Goal: Information Seeking & Learning: Learn about a topic

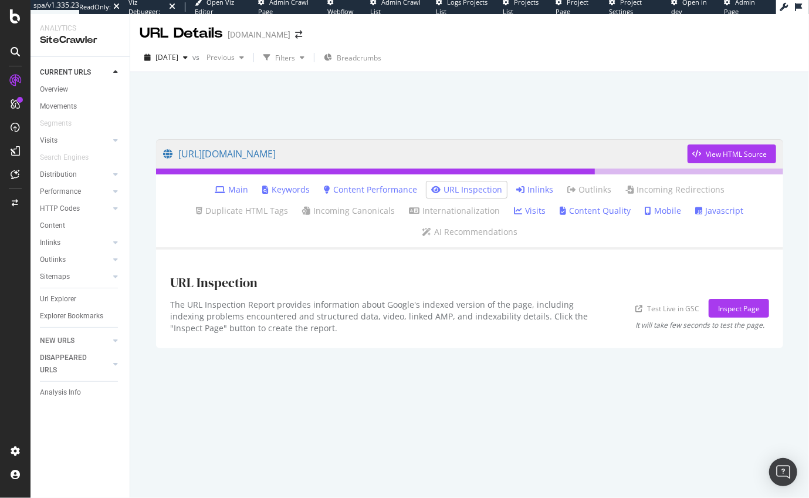
click at [516, 191] on link "Inlinks" at bounding box center [534, 190] width 37 height 12
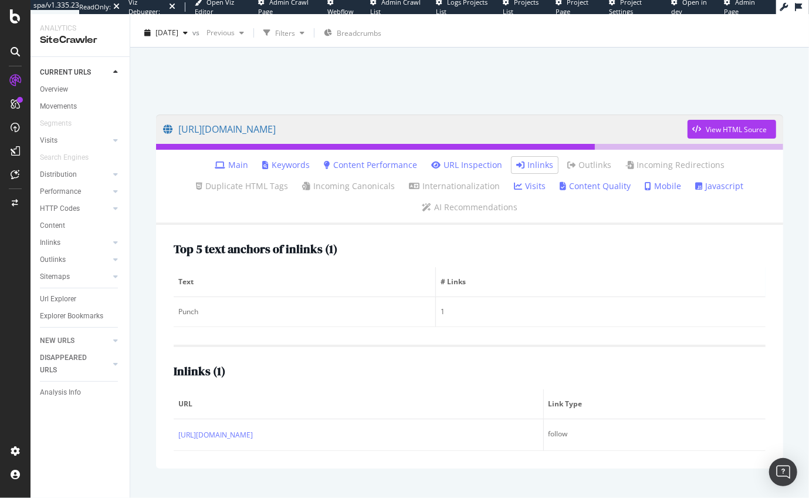
scroll to position [26, 0]
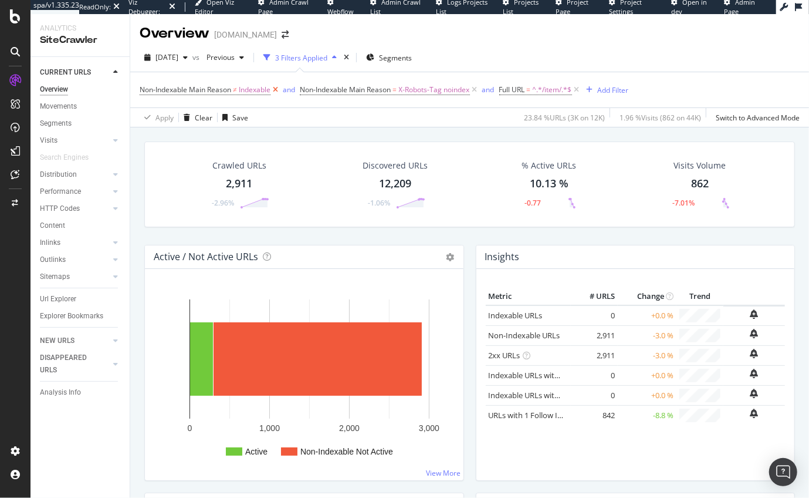
click at [278, 91] on icon at bounding box center [276, 90] width 10 height 12
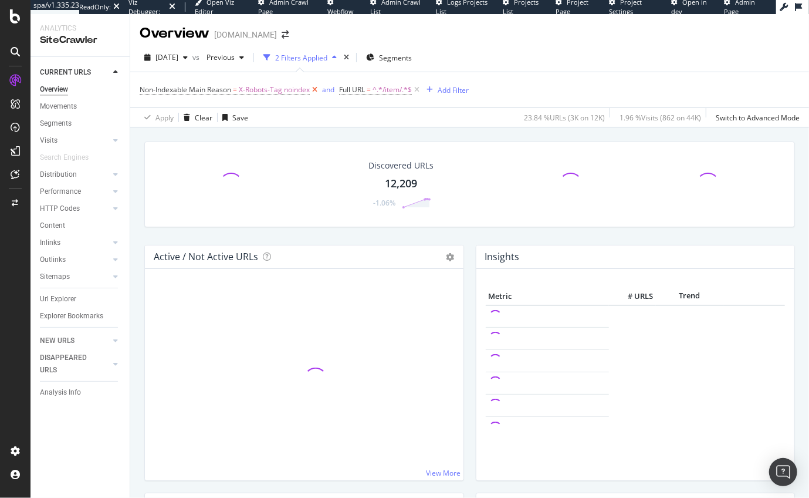
click at [316, 90] on icon at bounding box center [315, 90] width 10 height 12
click at [220, 90] on icon at bounding box center [217, 90] width 10 height 12
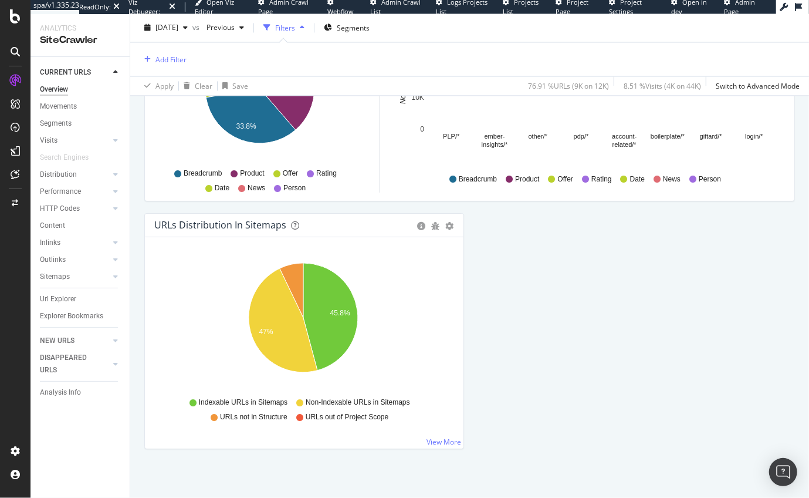
scroll to position [1269, 0]
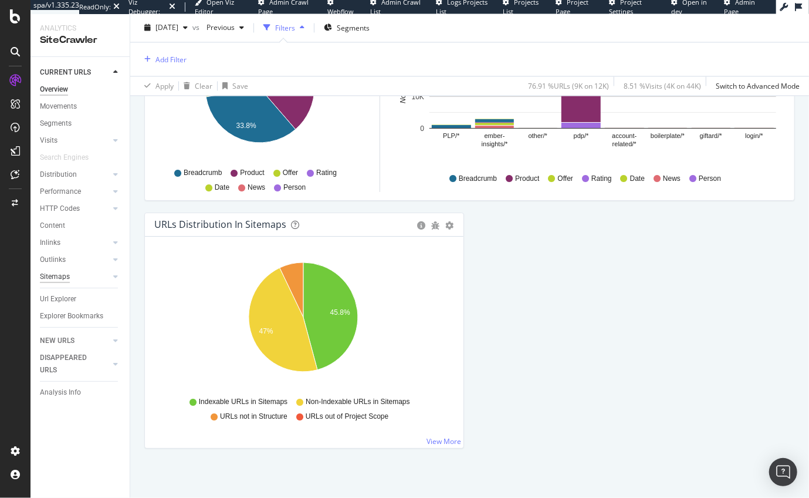
click at [47, 279] on div "Sitemaps" at bounding box center [55, 277] width 30 height 12
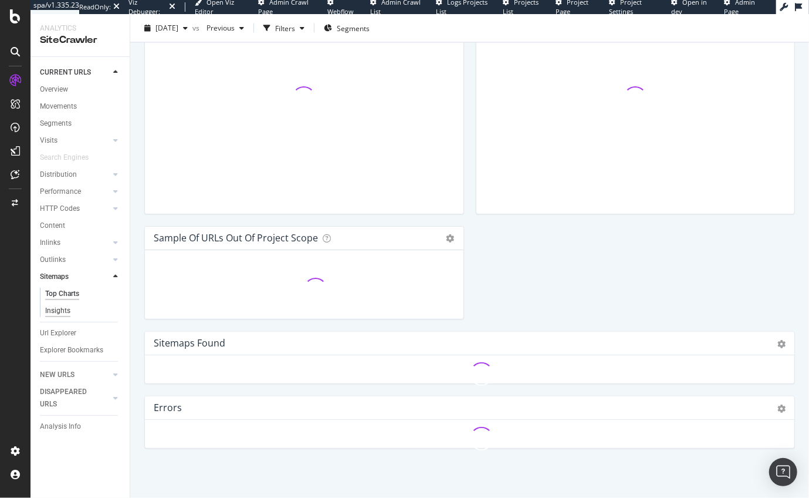
click at [58, 308] on div "Insights" at bounding box center [57, 311] width 25 height 12
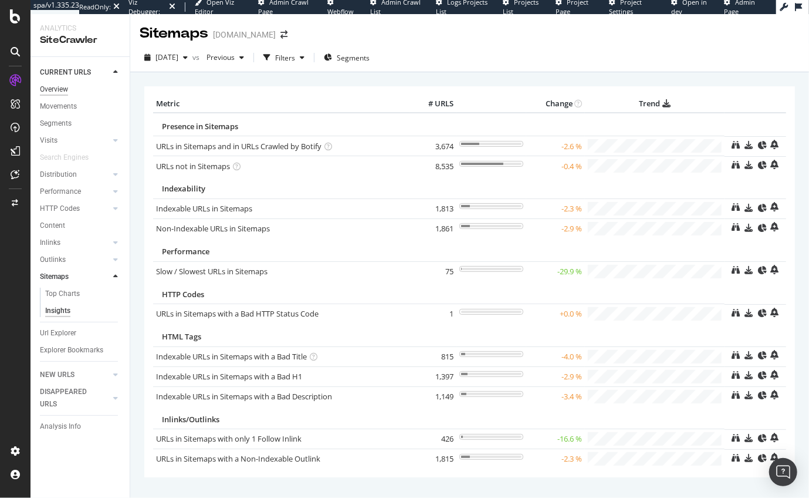
click at [59, 88] on div "Overview" at bounding box center [54, 89] width 28 height 12
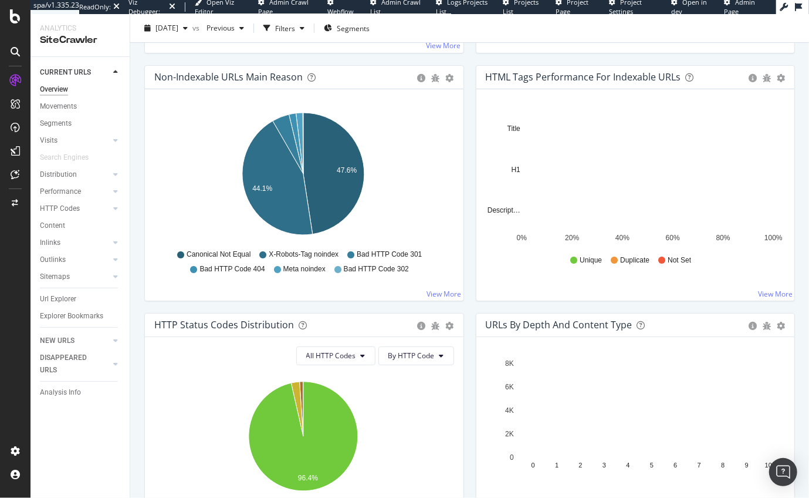
scroll to position [371, 0]
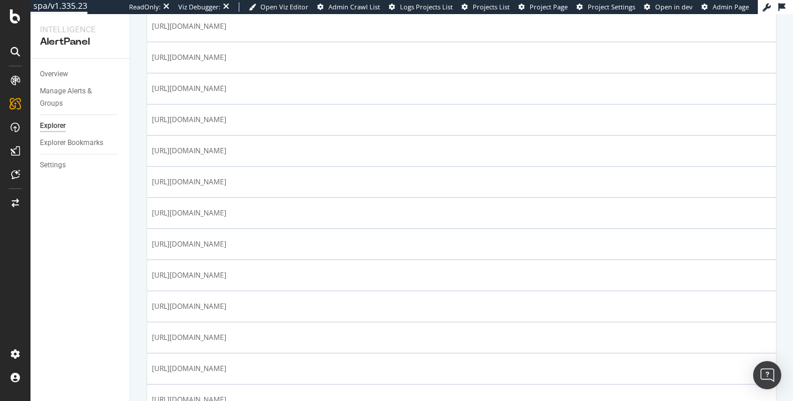
scroll to position [587, 0]
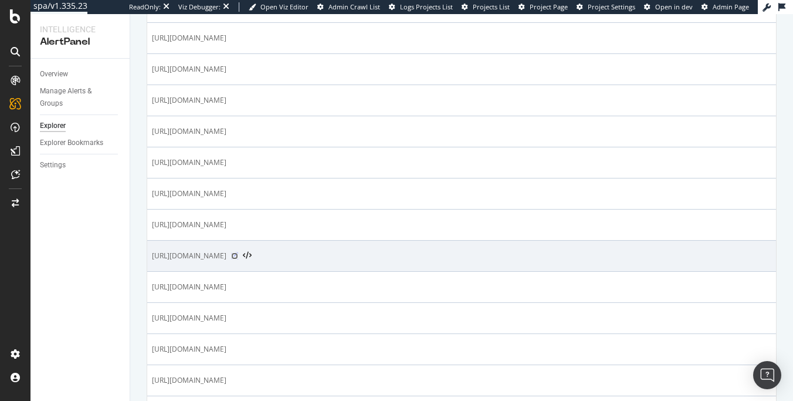
click at [238, 252] on icon at bounding box center [234, 255] width 7 height 7
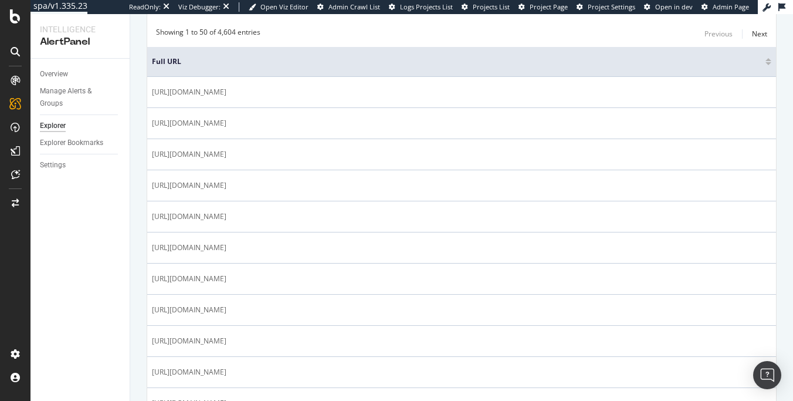
scroll to position [0, 0]
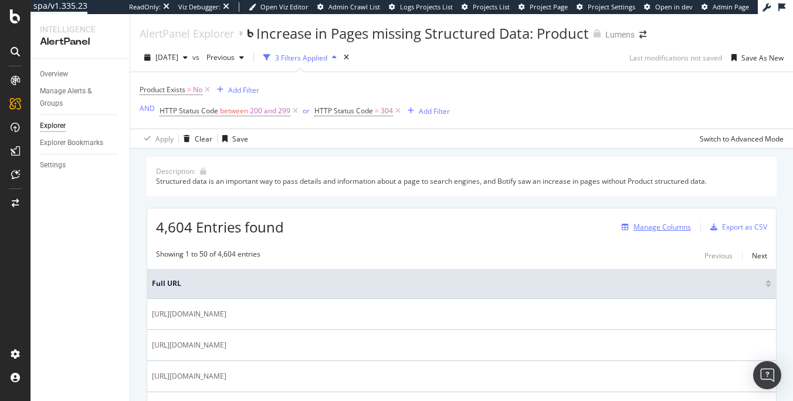
click at [334, 227] on div "Manage Columns" at bounding box center [663, 227] width 58 height 10
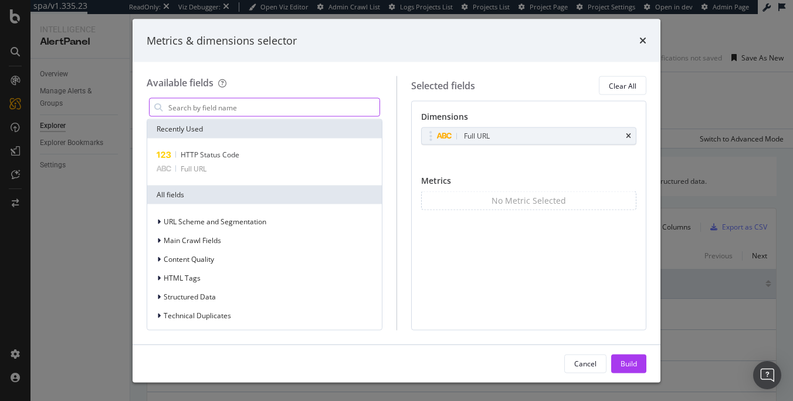
click at [270, 105] on input "modal" at bounding box center [273, 108] width 212 height 18
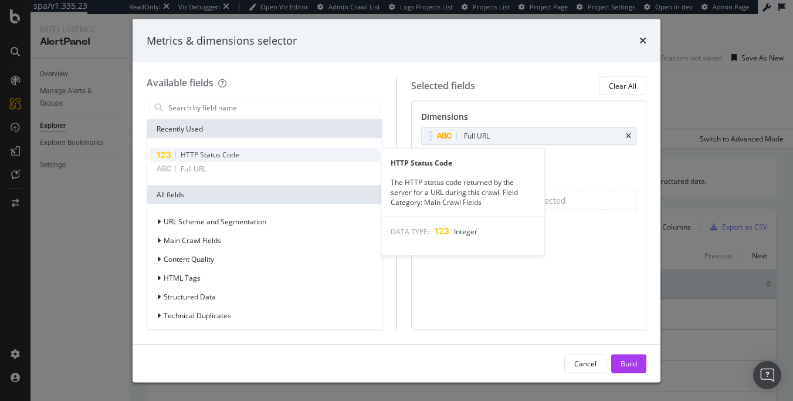
click at [248, 153] on div "HTTP Status Code" at bounding box center [265, 155] width 230 height 14
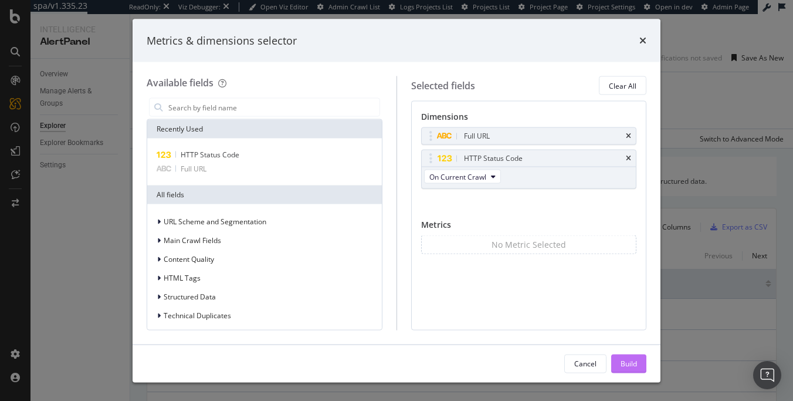
click at [334, 360] on div "Build" at bounding box center [629, 363] width 16 height 10
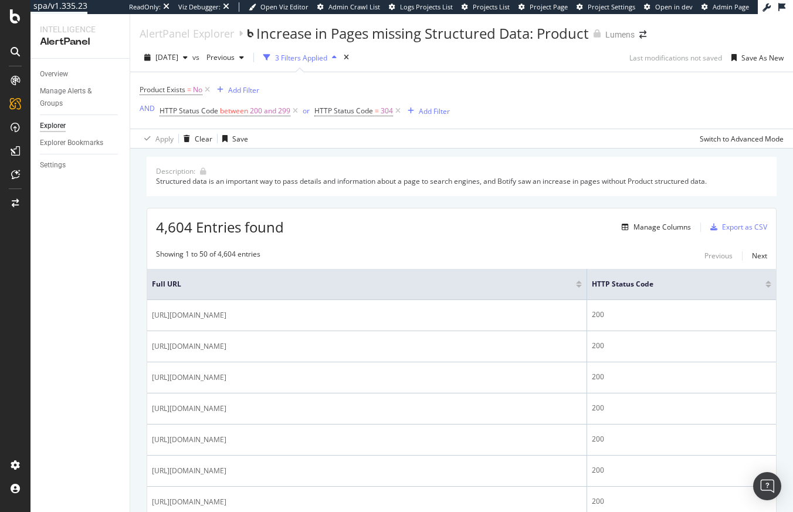
click at [334, 56] on icon "button" at bounding box center [334, 57] width 5 height 7
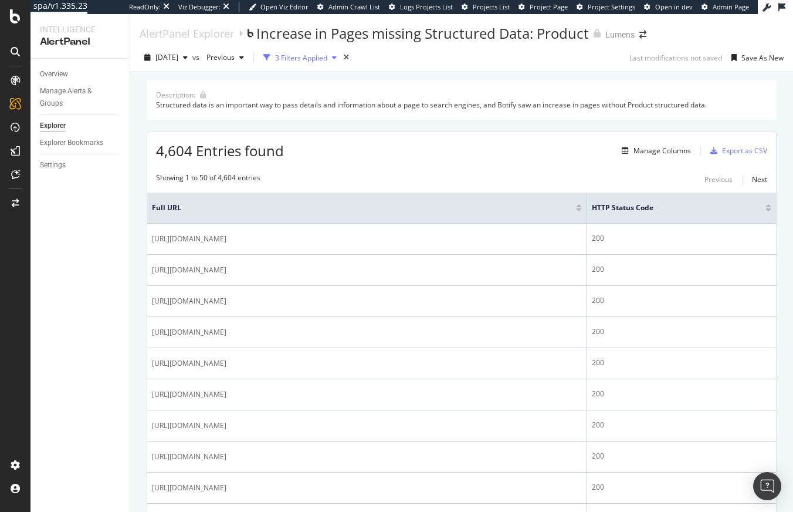
click at [334, 56] on icon "button" at bounding box center [334, 57] width 5 height 7
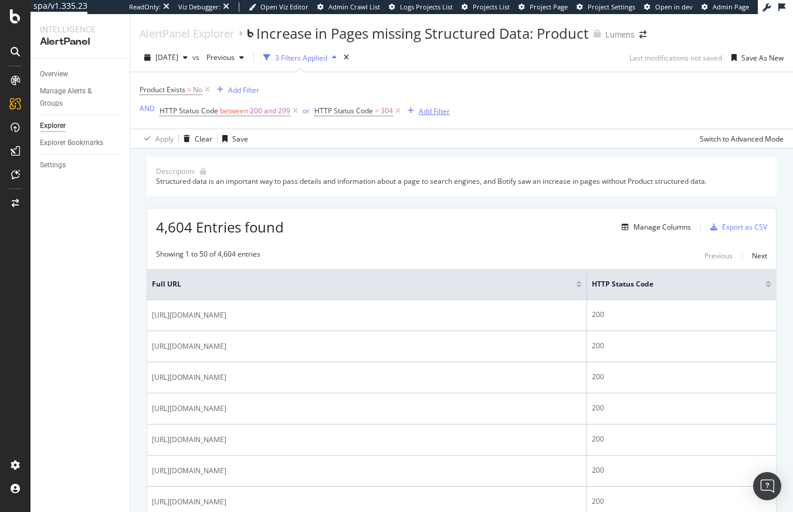
click at [334, 112] on div "Add Filter" at bounding box center [434, 111] width 31 height 10
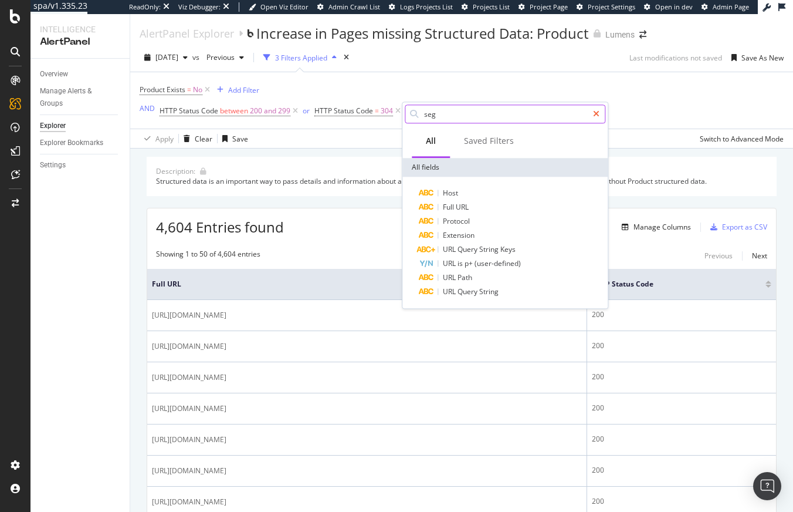
type input "seg"
click at [334, 112] on icon at bounding box center [596, 114] width 6 height 8
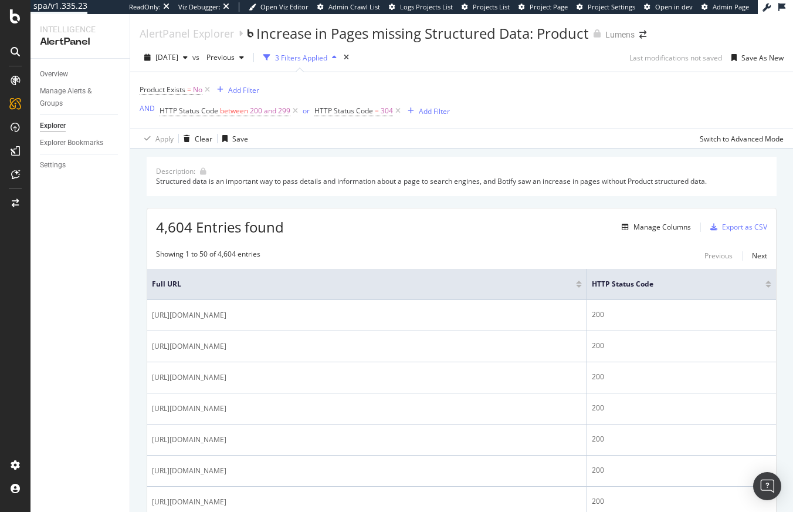
click at [334, 97] on div "Product Exists = No Add Filter AND HTTP Status Code between 200 and 299 or HTTP…" at bounding box center [462, 100] width 644 height 56
click at [334, 112] on div "Add Filter" at bounding box center [434, 111] width 31 height 10
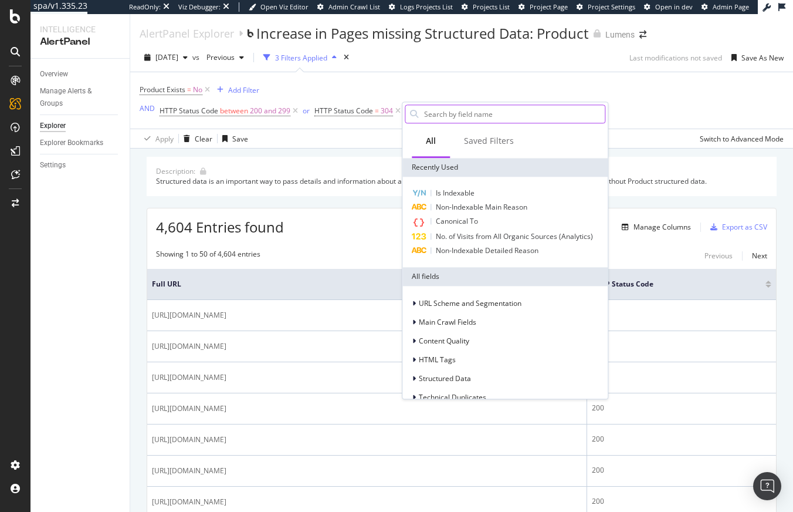
click at [334, 113] on input "text" at bounding box center [514, 114] width 182 height 18
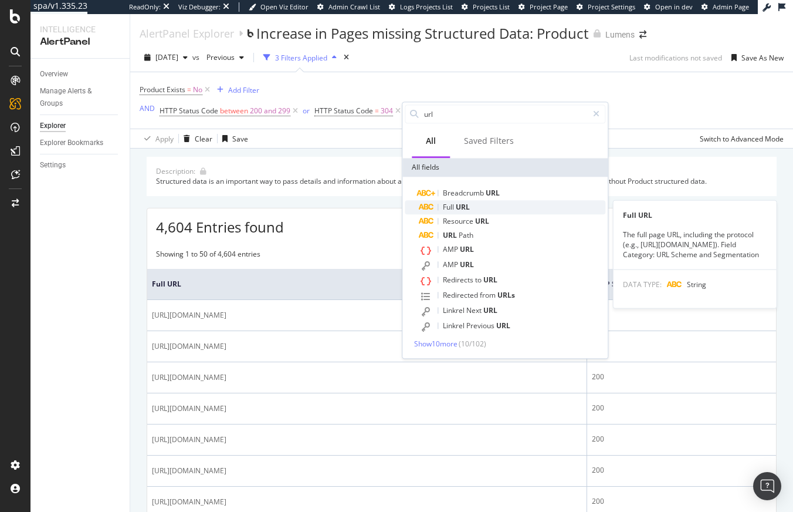
type input "url"
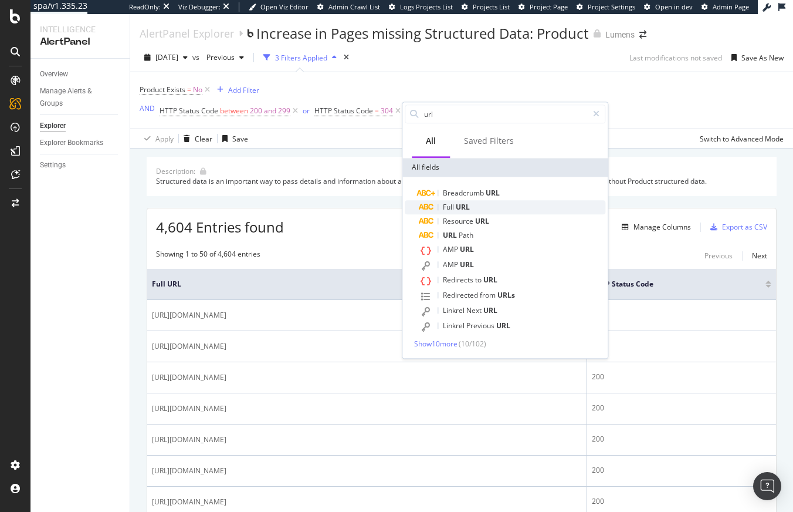
click at [334, 206] on div "Full URL" at bounding box center [512, 207] width 187 height 14
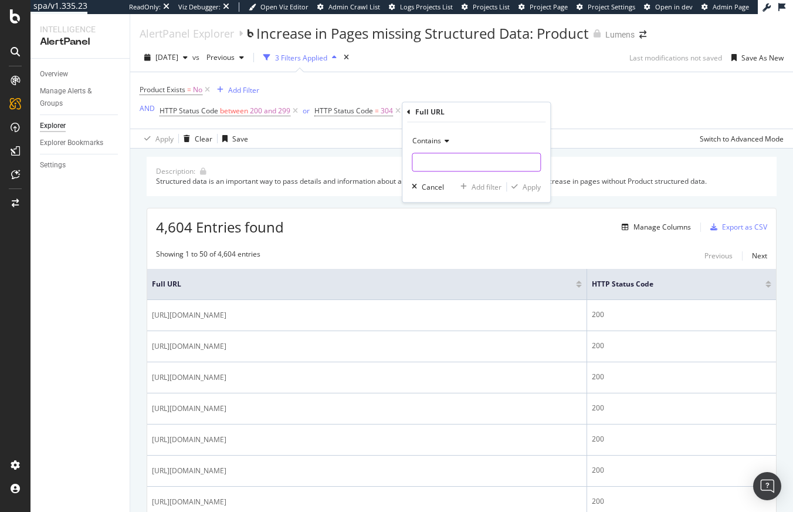
click at [334, 157] on input "text" at bounding box center [477, 162] width 128 height 19
type input ".html"
click at [334, 183] on div "Apply" at bounding box center [532, 187] width 18 height 10
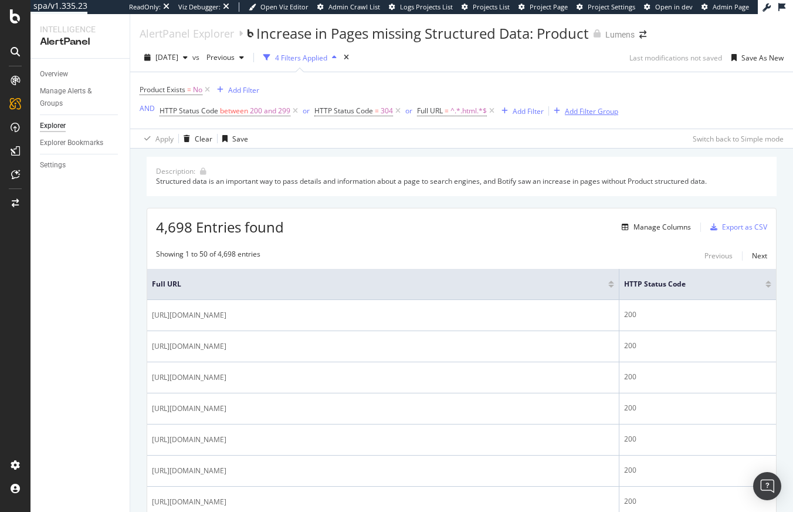
click at [334, 112] on icon at bounding box center [492, 111] width 10 height 12
click at [242, 89] on div "Add Filter" at bounding box center [243, 90] width 31 height 10
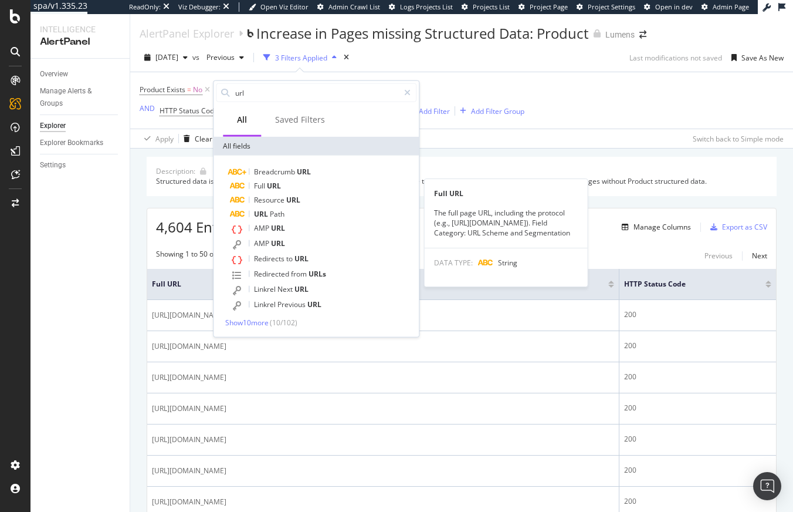
click at [276, 185] on span "URL" at bounding box center [274, 186] width 14 height 10
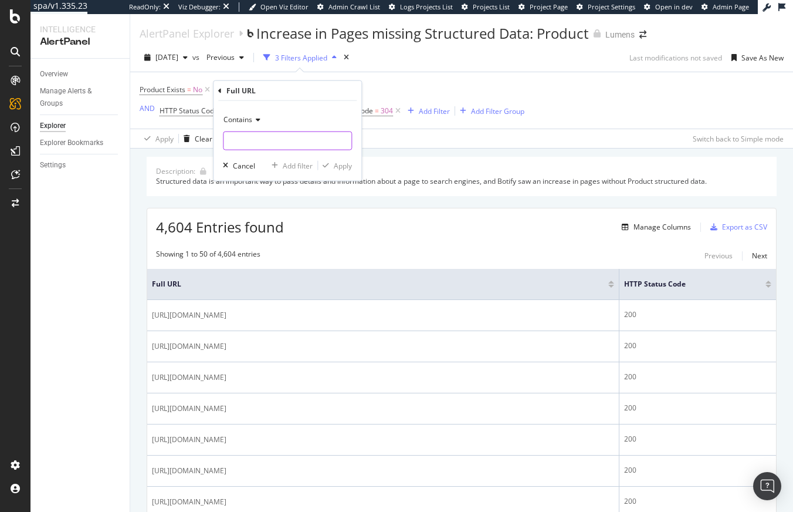
click at [258, 140] on input "text" at bounding box center [288, 140] width 128 height 19
click at [257, 120] on icon at bounding box center [256, 119] width 8 height 7
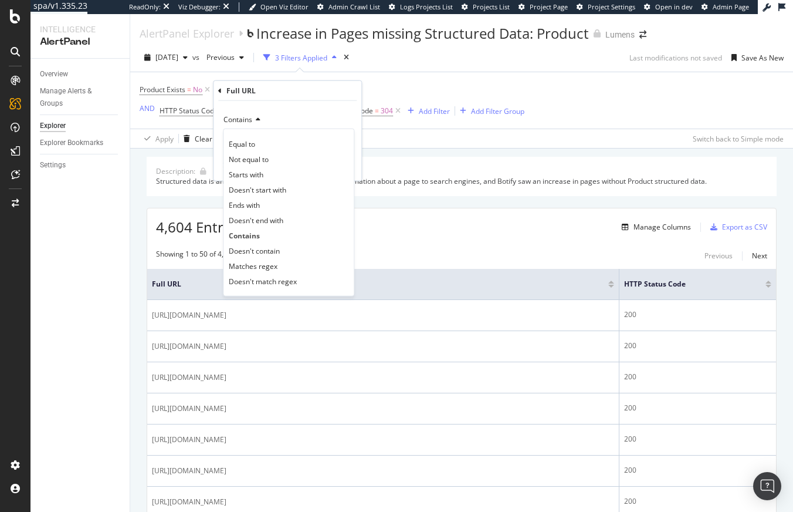
click at [314, 110] on div "Contains" at bounding box center [287, 119] width 129 height 19
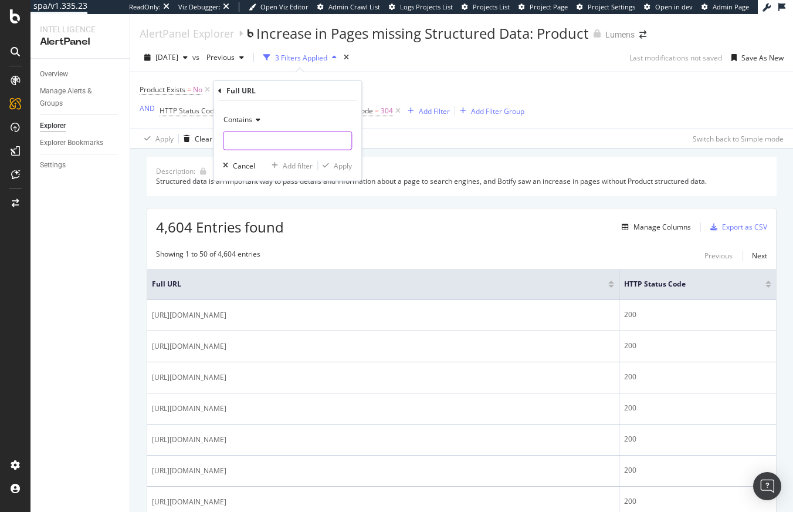
click at [279, 143] on input "text" at bounding box center [288, 140] width 128 height 19
type input ".html"
click at [334, 164] on div "Apply" at bounding box center [343, 165] width 18 height 10
click at [308, 90] on icon at bounding box center [307, 90] width 10 height 12
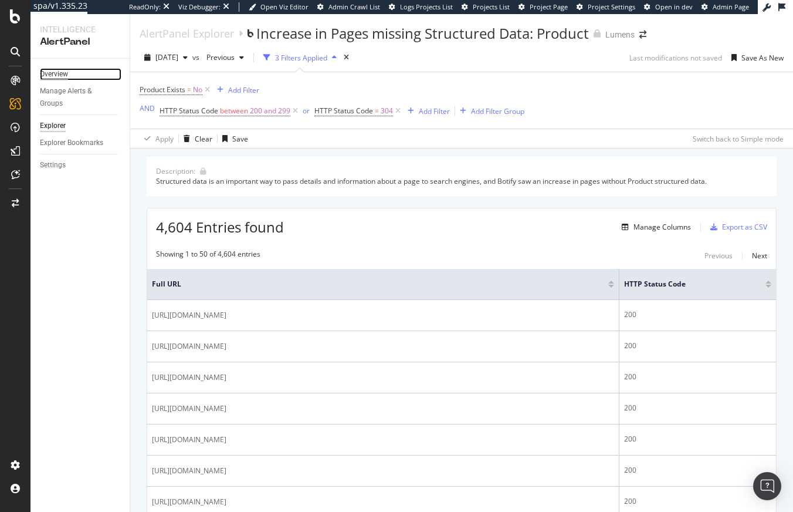
click at [51, 76] on div "Overview" at bounding box center [54, 74] width 28 height 12
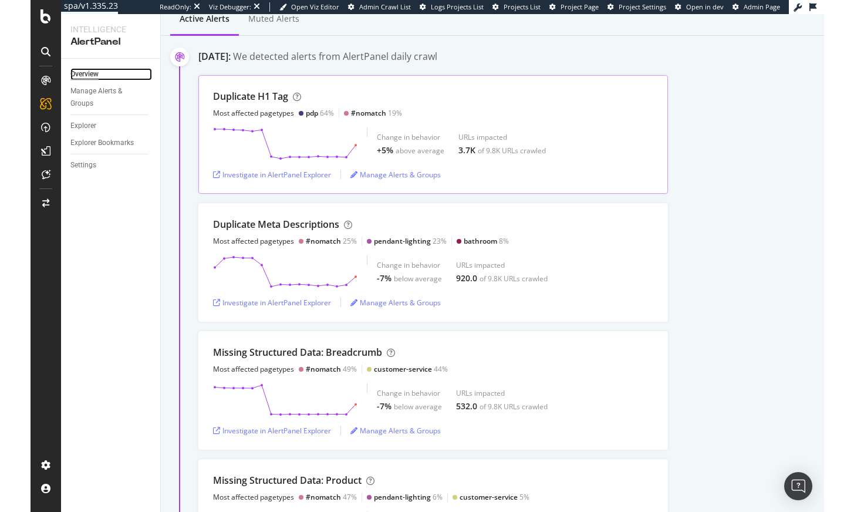
scroll to position [188, 0]
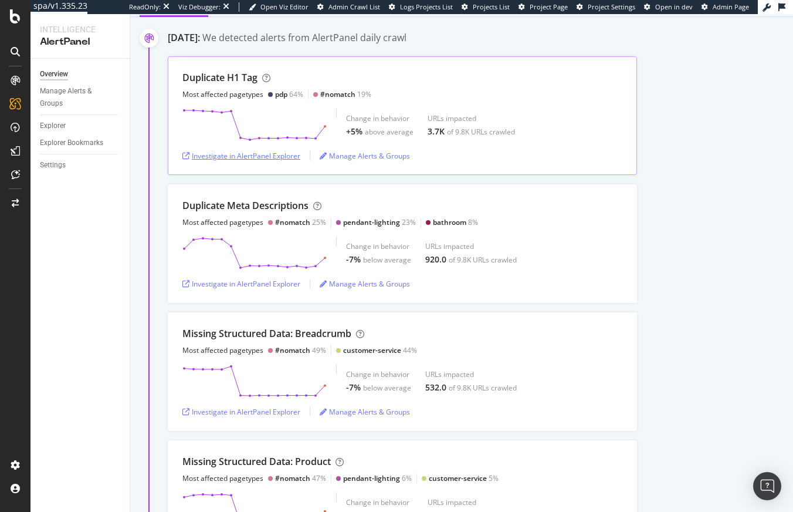
click at [259, 158] on div "Investigate in AlertPanel Explorer" at bounding box center [242, 156] width 118 height 10
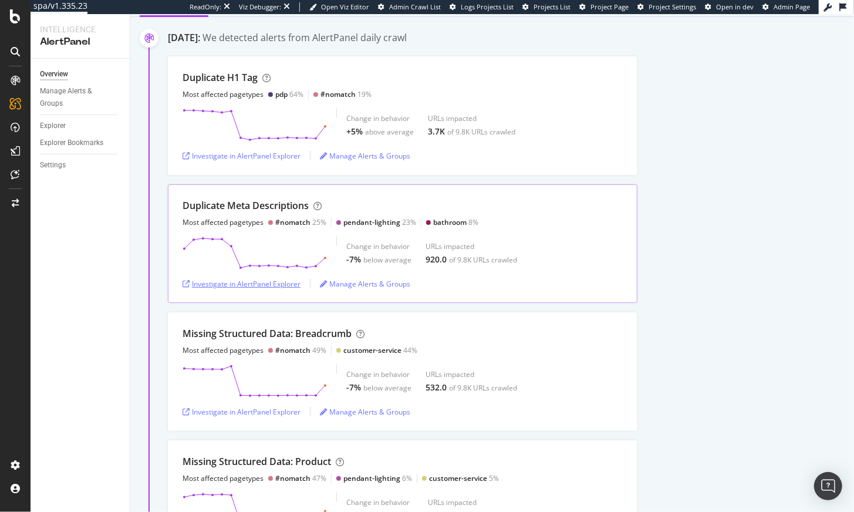
click at [263, 283] on div "Investigate in AlertPanel Explorer" at bounding box center [242, 284] width 118 height 10
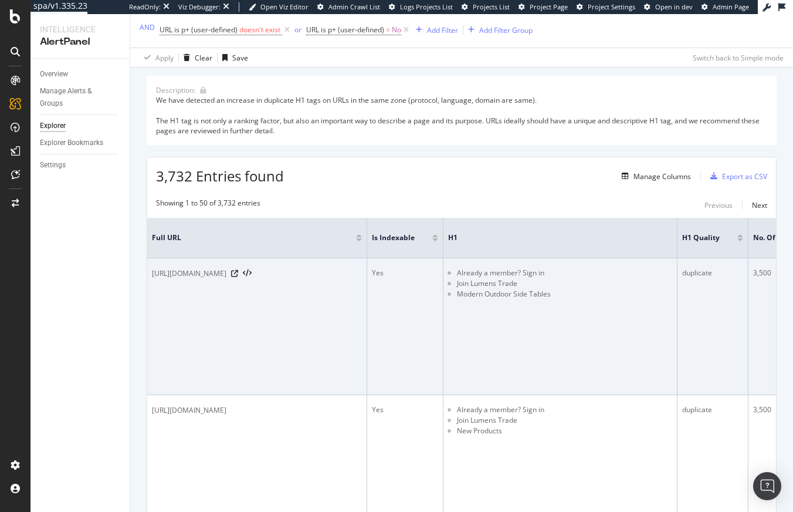
scroll to position [103, 0]
click at [238, 273] on icon at bounding box center [234, 272] width 7 height 7
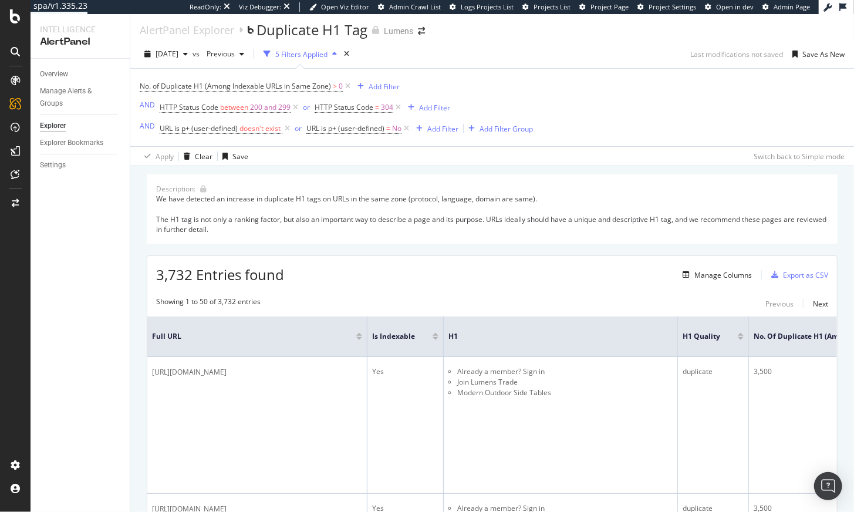
scroll to position [0, 0]
